Goal: Task Accomplishment & Management: Complete application form

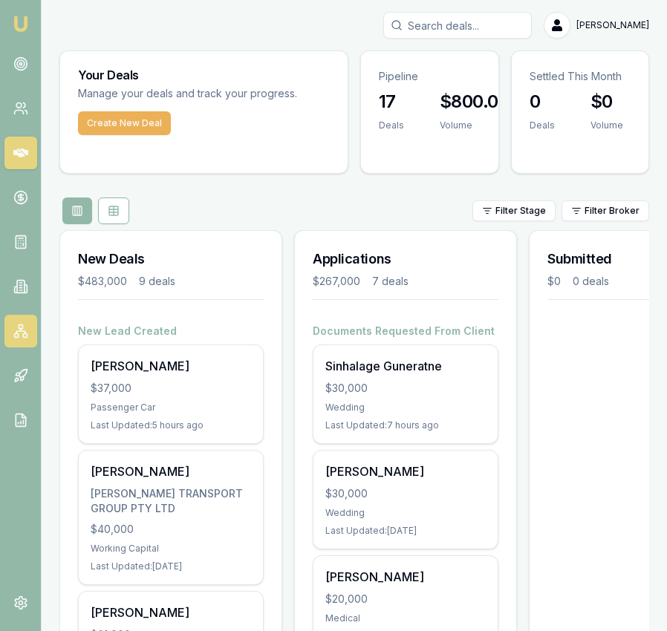
click at [25, 331] on icon at bounding box center [20, 331] width 15 height 15
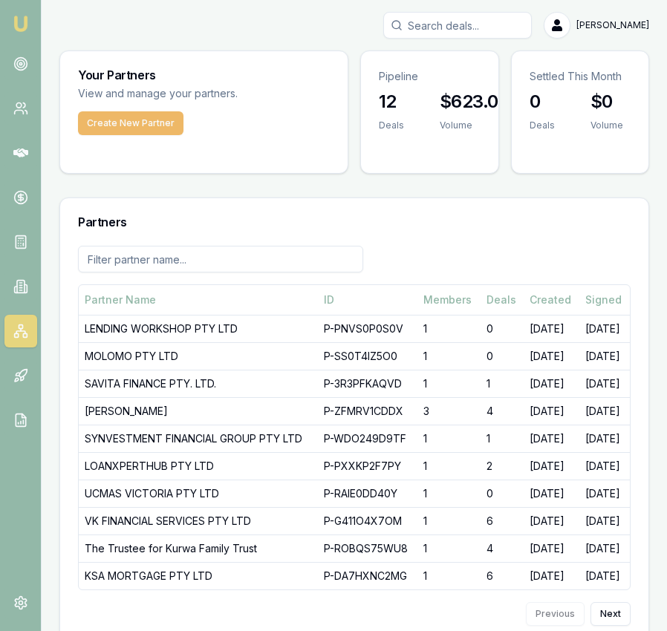
click at [150, 120] on button "Create New Partner" at bounding box center [130, 123] width 105 height 24
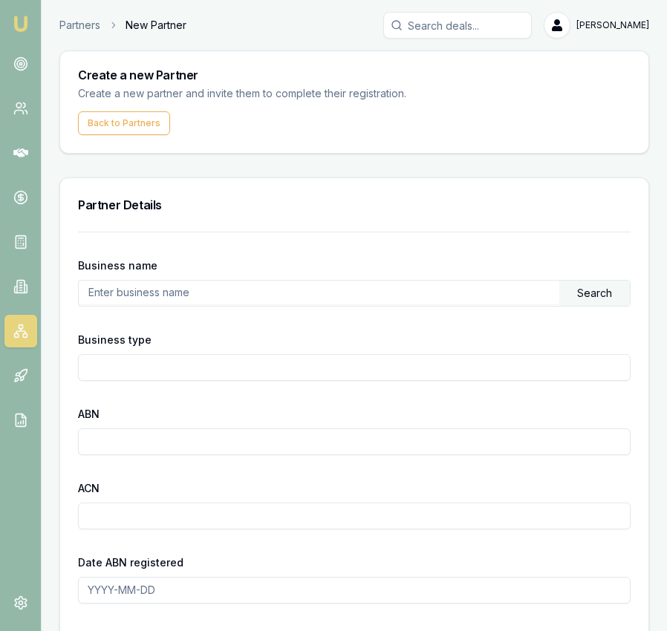
click at [219, 296] on input "text" at bounding box center [319, 293] width 481 height 24
click at [119, 292] on input "text" at bounding box center [319, 293] width 481 height 24
click at [119, 293] on input "text" at bounding box center [319, 293] width 481 height 24
paste input "18624054637"
click at [597, 291] on div "Search" at bounding box center [594, 293] width 71 height 25
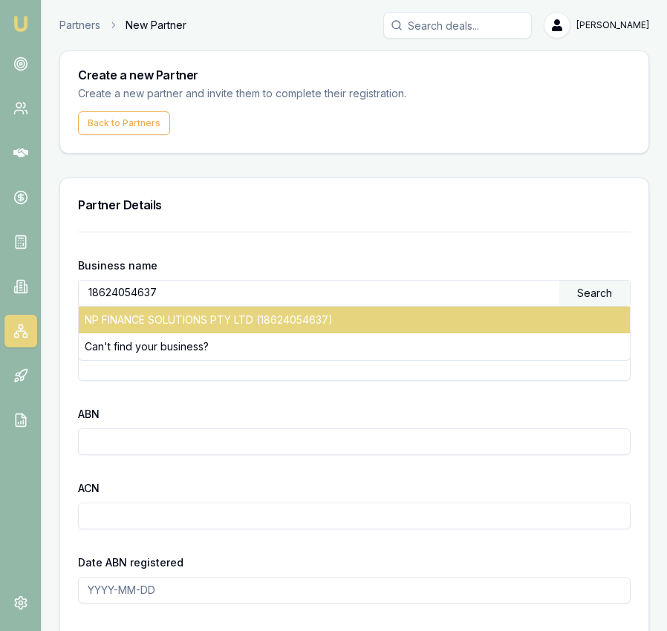
click at [328, 325] on div "NP FINANCE SOLUTIONS PTY LTD (18624054637)" at bounding box center [354, 320] width 551 height 27
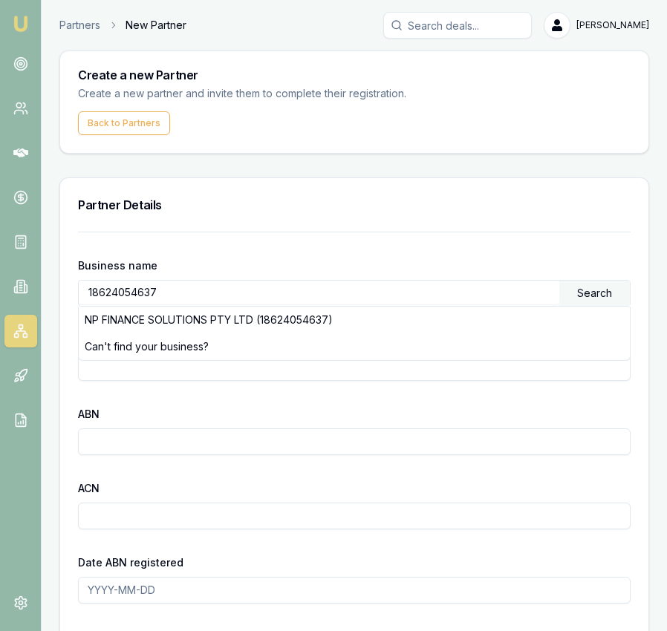
type input "NP FINANCE SOLUTIONS PTY LTD"
type input "Australian Private Company"
type input "18624054637"
type input "624054637"
type input "[DATE]"
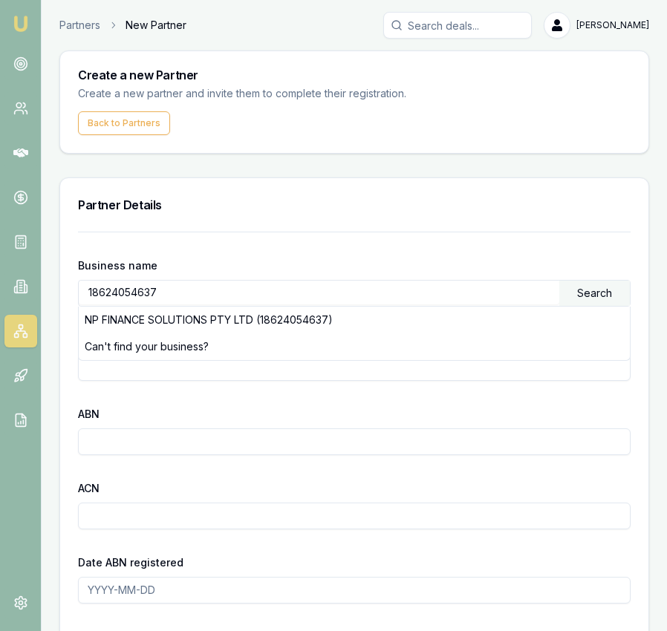
type input "[DATE]"
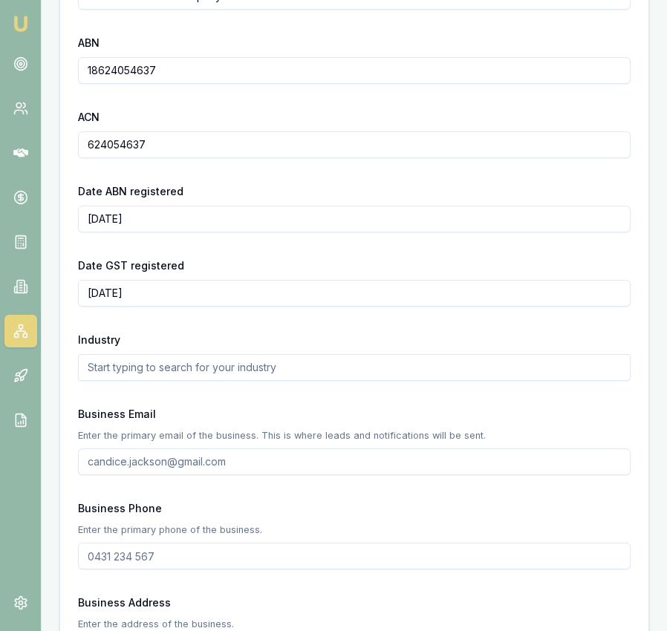
scroll to position [380, 0]
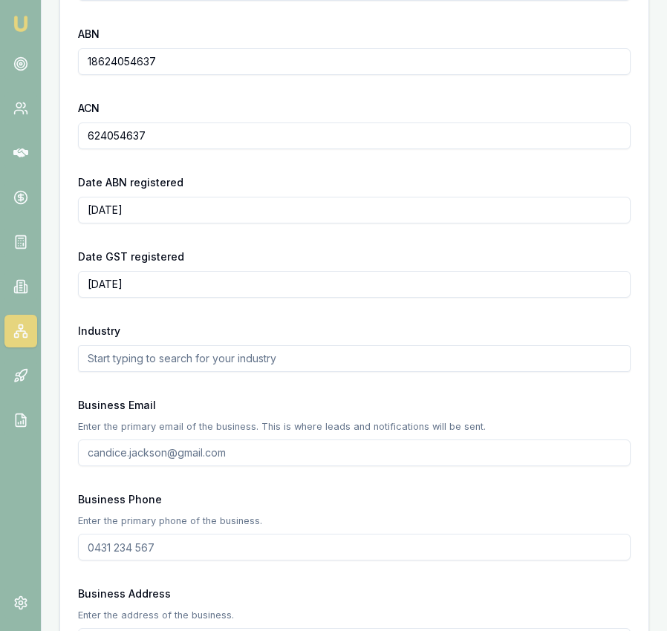
click at [238, 360] on input "text" at bounding box center [354, 358] width 553 height 27
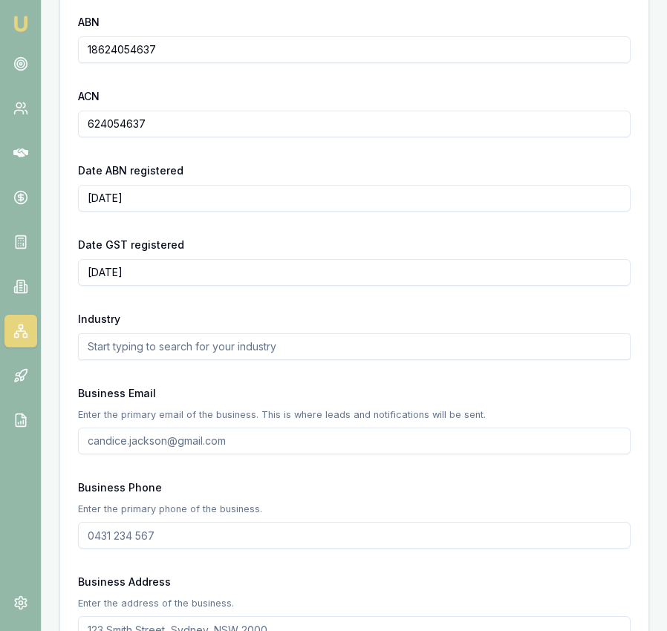
scroll to position [394, 0]
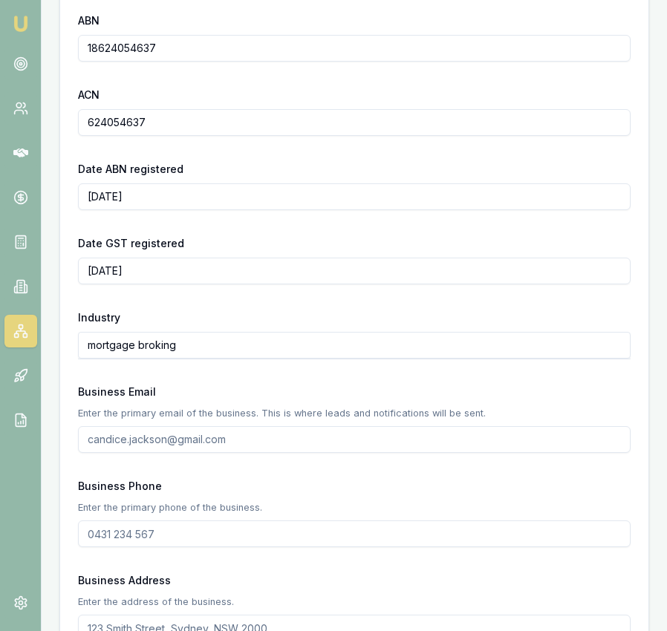
type input "mortgage broking"
click at [126, 436] on input "Business Email" at bounding box center [354, 439] width 553 height 27
paste input "[EMAIL_ADDRESS][DOMAIN_NAME]"
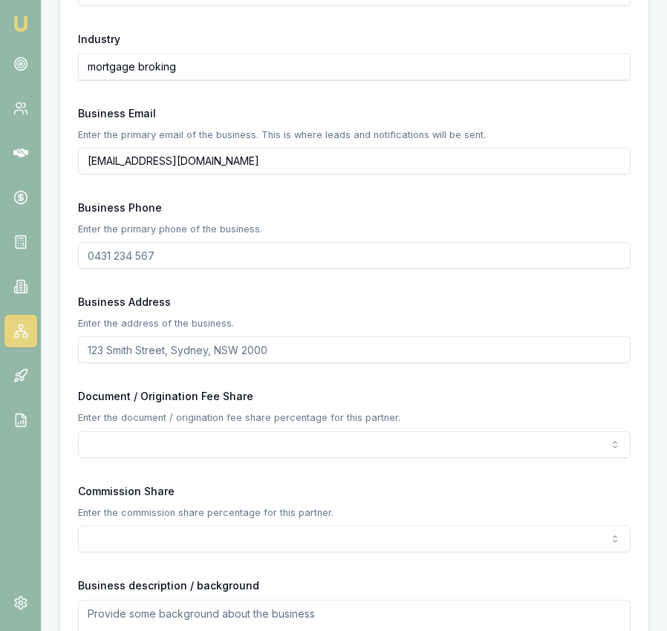
scroll to position [1162, 0]
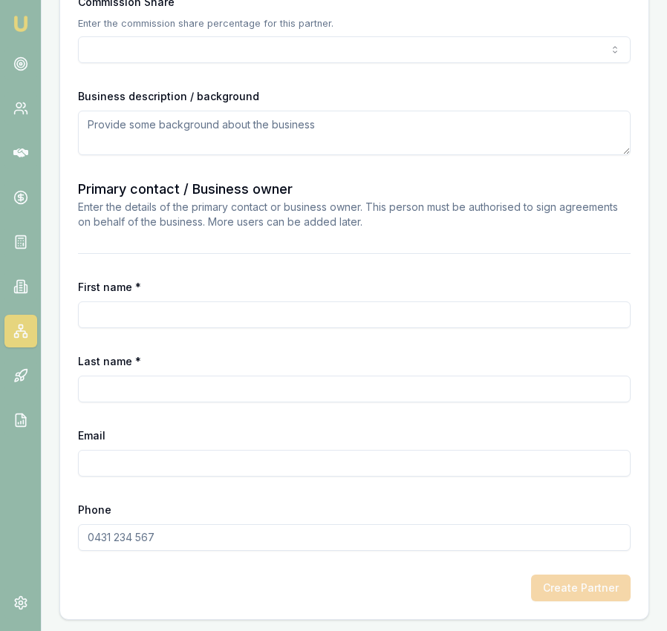
type input "[EMAIL_ADDRESS][DOMAIN_NAME]"
click at [150, 458] on input "Email" at bounding box center [354, 463] width 553 height 27
paste input "[EMAIL_ADDRESS][DOMAIN_NAME]"
type input "[EMAIL_ADDRESS][DOMAIN_NAME]"
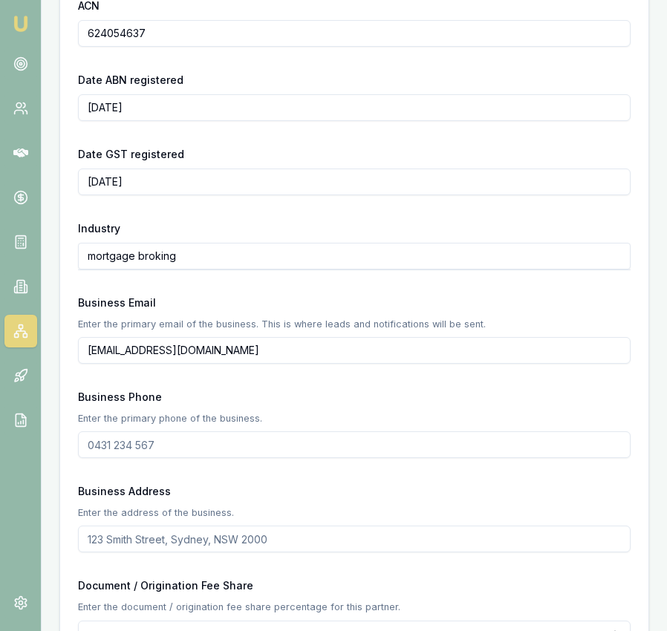
scroll to position [512, 0]
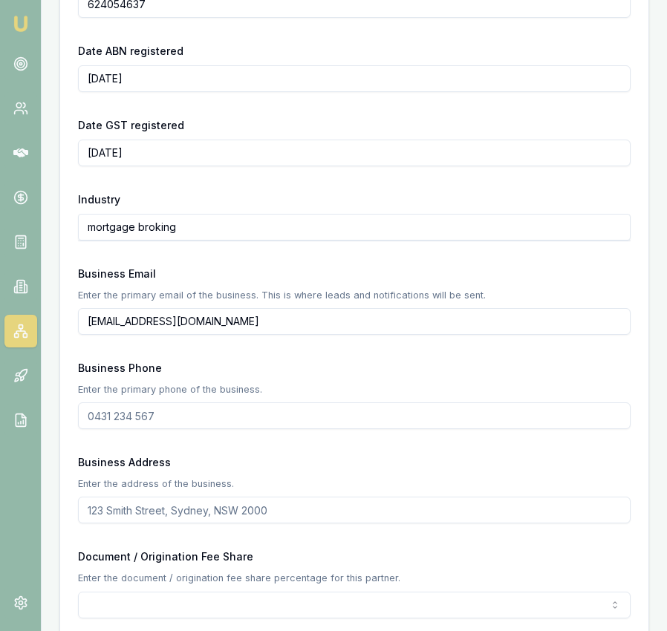
click at [167, 413] on input "Business Phone" at bounding box center [354, 416] width 553 height 27
paste input "0450 515 051"
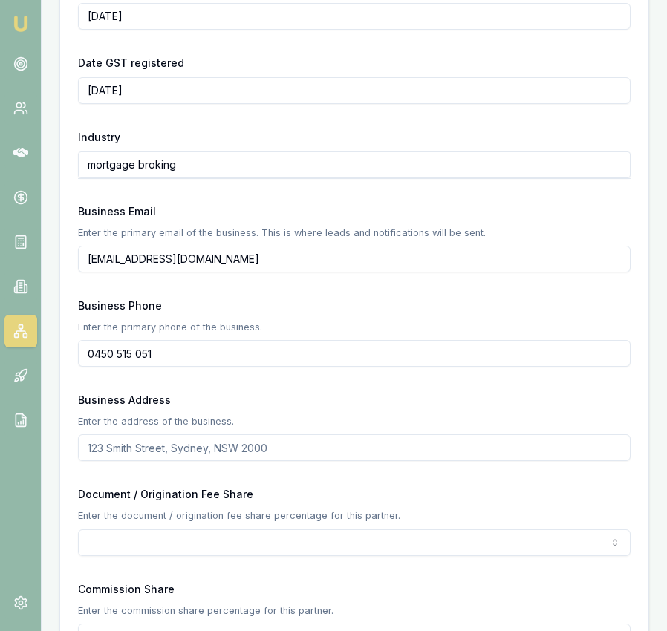
scroll to position [579, 0]
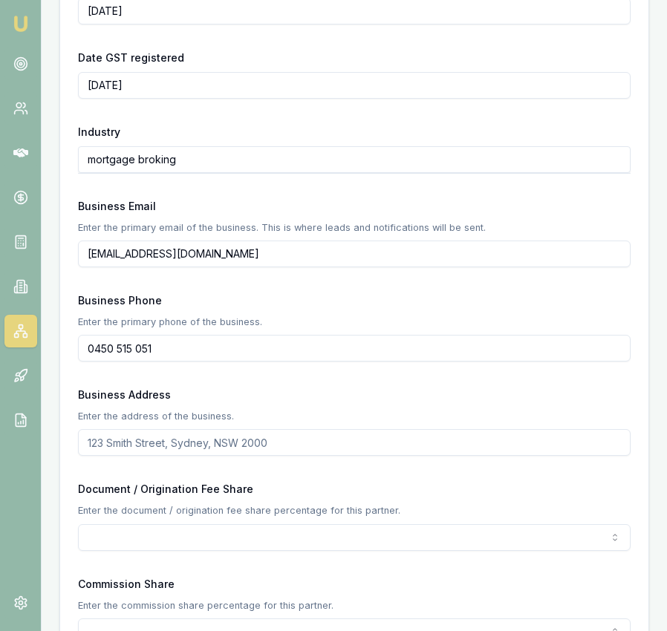
type input "0450 515 051"
click at [166, 427] on div "Business Address Enter the address of the business." at bounding box center [354, 420] width 553 height 71
click at [162, 434] on input "Business Address" at bounding box center [354, 442] width 553 height 27
type input "[STREET_ADDRESS][PERSON_NAME]"
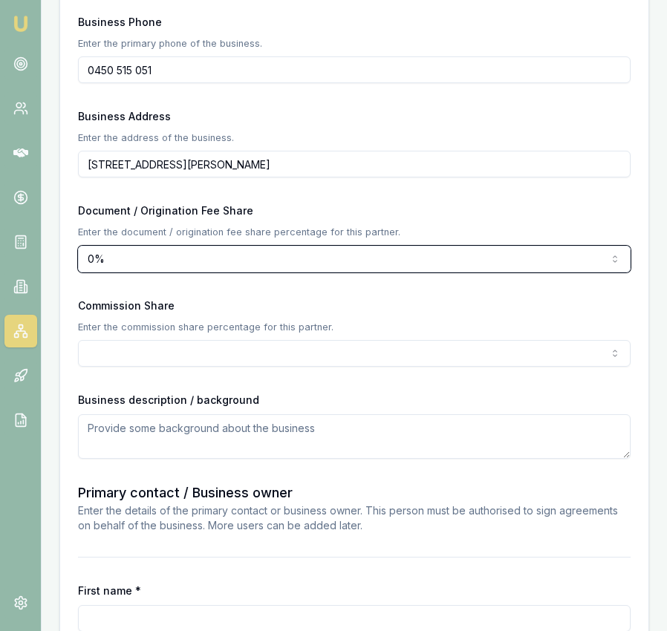
scroll to position [859, 0]
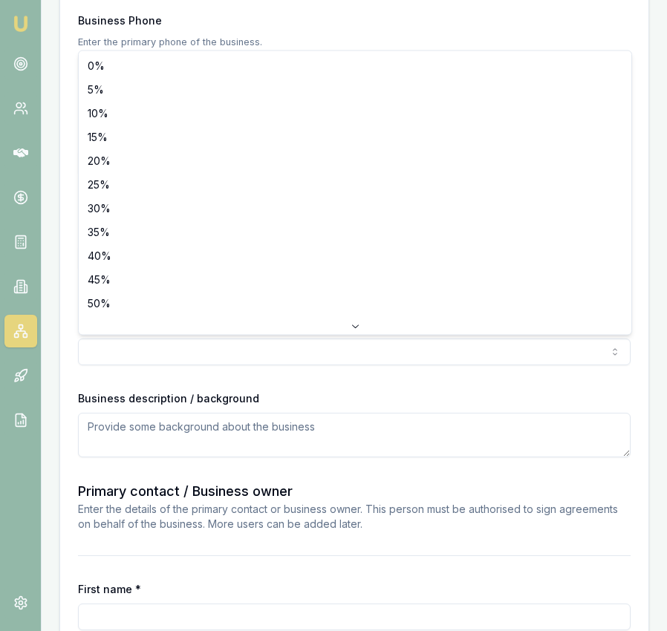
select select "50"
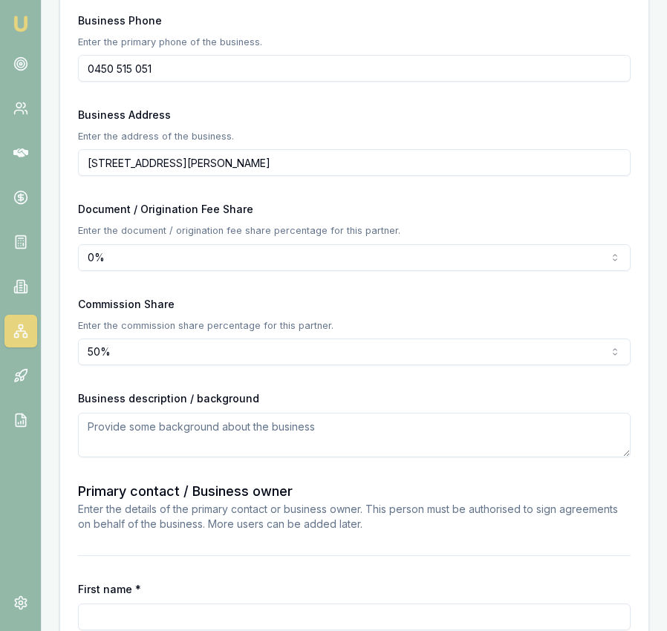
click at [264, 435] on textarea at bounding box center [354, 435] width 553 height 45
type textarea "mortgage broking"
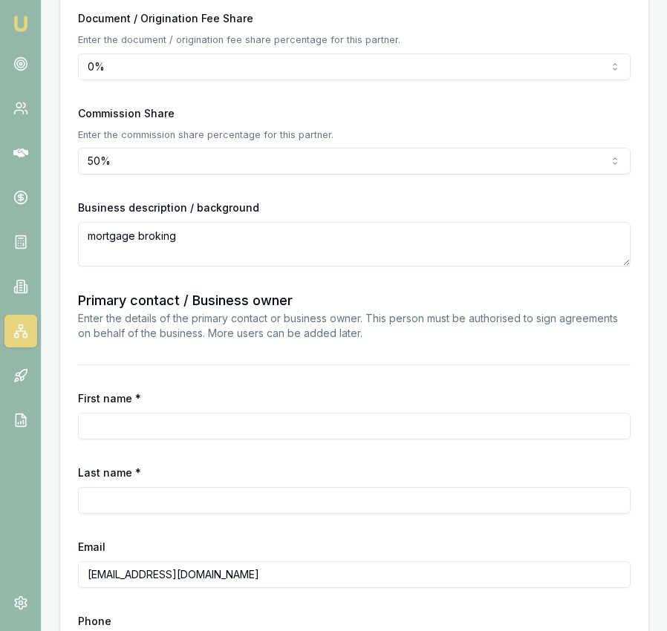
scroll to position [1060, 0]
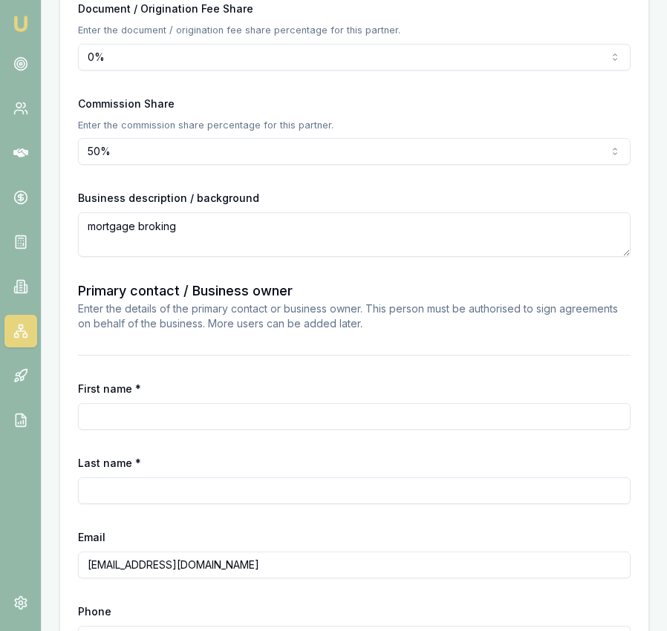
click at [221, 424] on input "First name *" at bounding box center [354, 416] width 553 height 27
type input "Nitya"
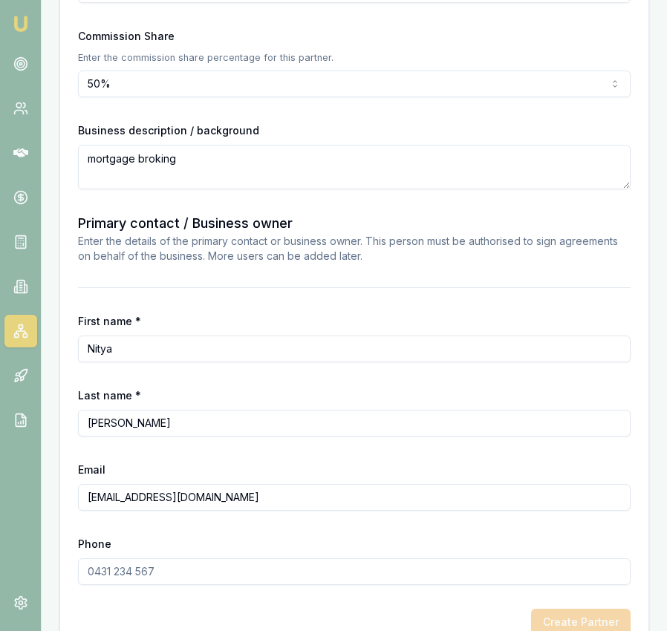
scroll to position [1162, 0]
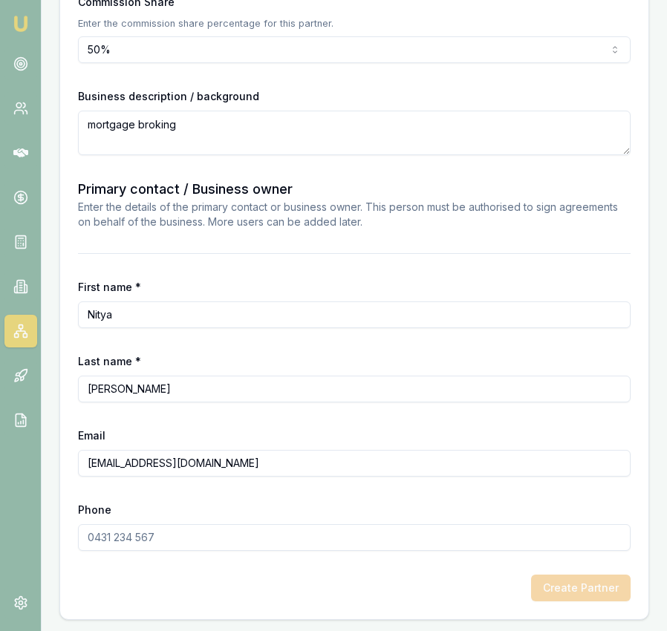
type input "[PERSON_NAME]"
click at [117, 537] on input "Phone" at bounding box center [354, 537] width 553 height 27
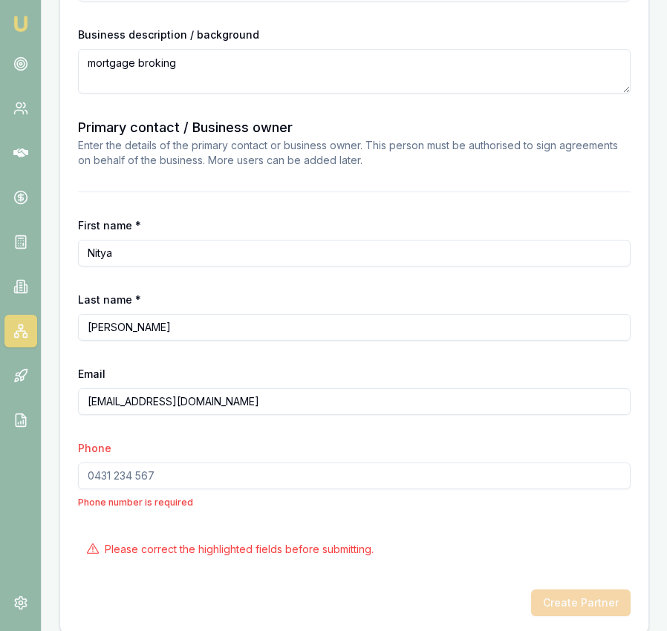
scroll to position [1222, 0]
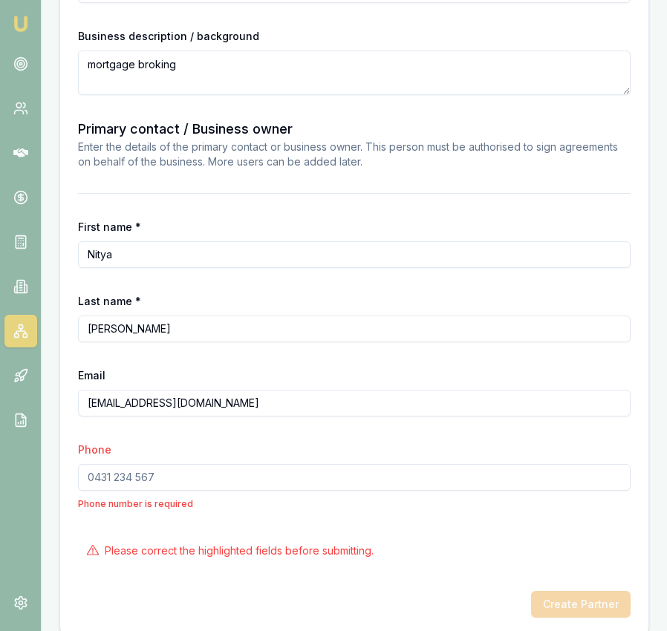
paste input "0450 515 051"
type input "0450 515 051"
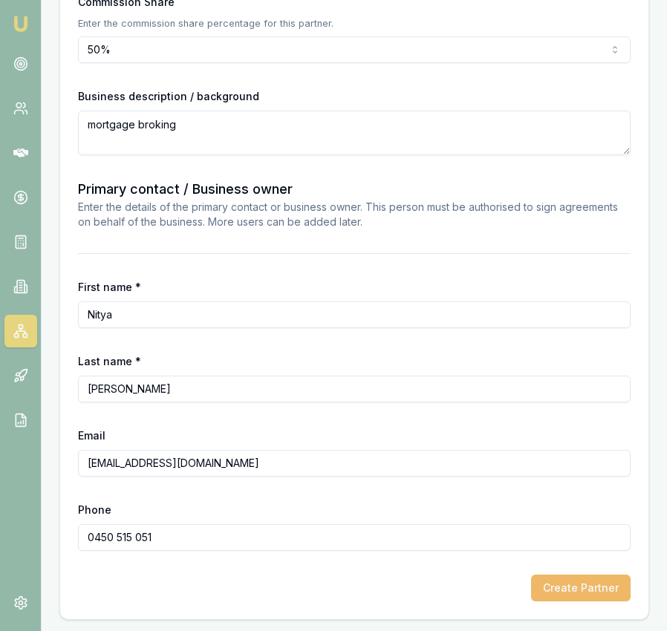
click at [565, 587] on button "Create Partner" at bounding box center [581, 588] width 100 height 27
